Goal: Obtain resource: Download file/media

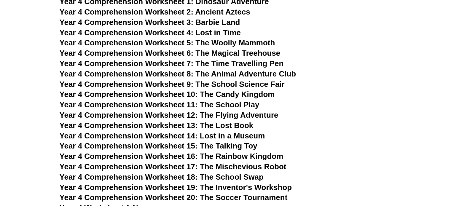
scroll to position [2146, 0]
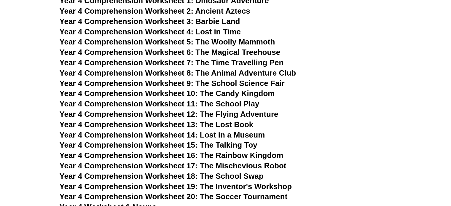
click at [166, 82] on span "Year 4 Comprehension Worksheet 9: The School Science Fair" at bounding box center [172, 83] width 225 height 9
click at [208, 79] on span "Year 4 Comprehension Worksheet 9: The School Science Fair" at bounding box center [172, 83] width 225 height 9
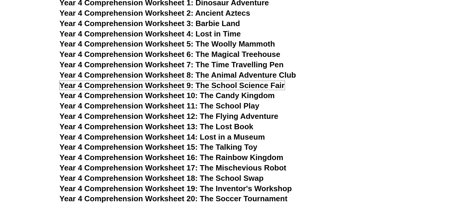
scroll to position [2142, 0]
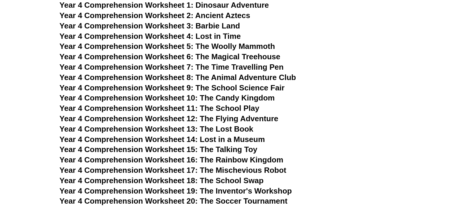
click at [239, 107] on span "Year 4 Comprehension Worksheet 11: The School Play" at bounding box center [160, 108] width 200 height 9
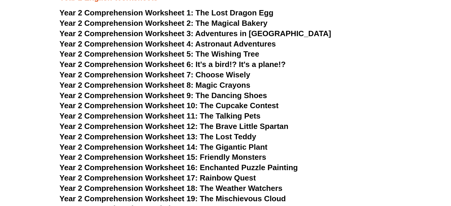
scroll to position [1254, 0]
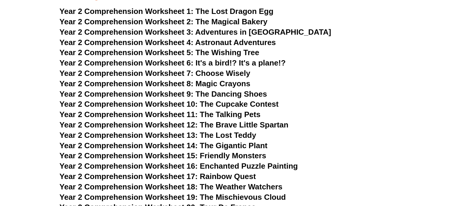
click at [239, 12] on span "The Lost Dragon Egg" at bounding box center [234, 11] width 78 height 9
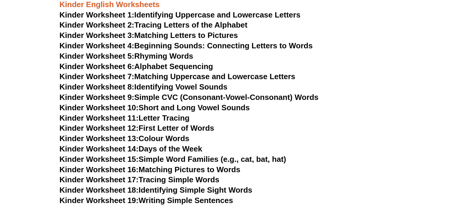
scroll to position [154, 0]
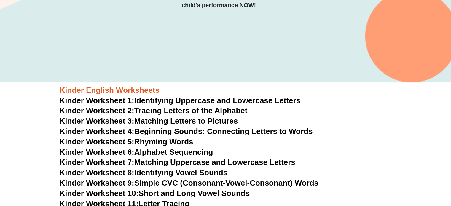
click at [195, 97] on link "Kinder Worksheet 1: Identifying Uppercase and Lowercase Letters" at bounding box center [180, 100] width 241 height 9
